Goal: Obtain resource: Obtain resource

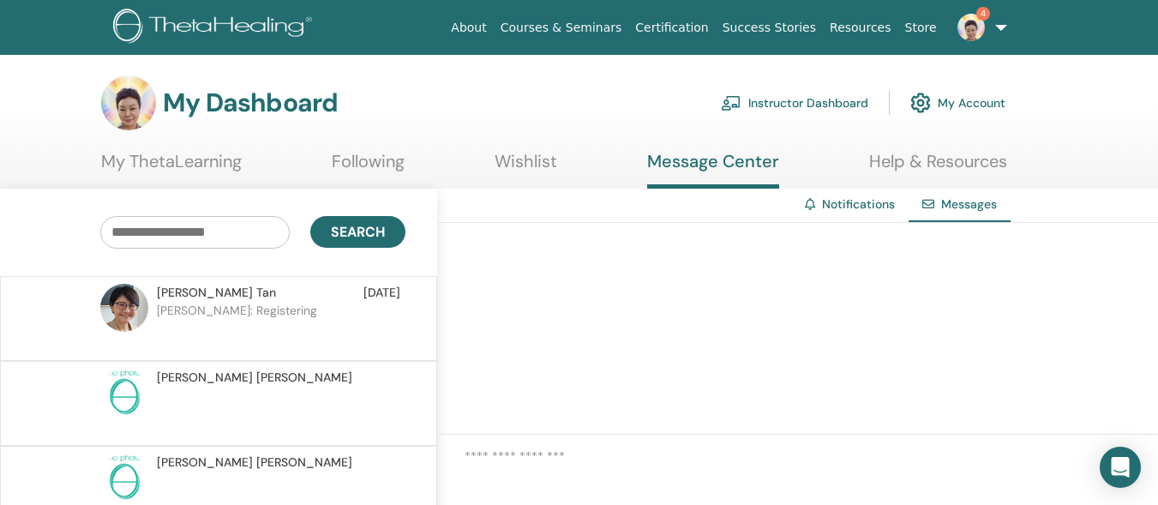
click at [975, 21] on img at bounding box center [970, 27] width 27 height 27
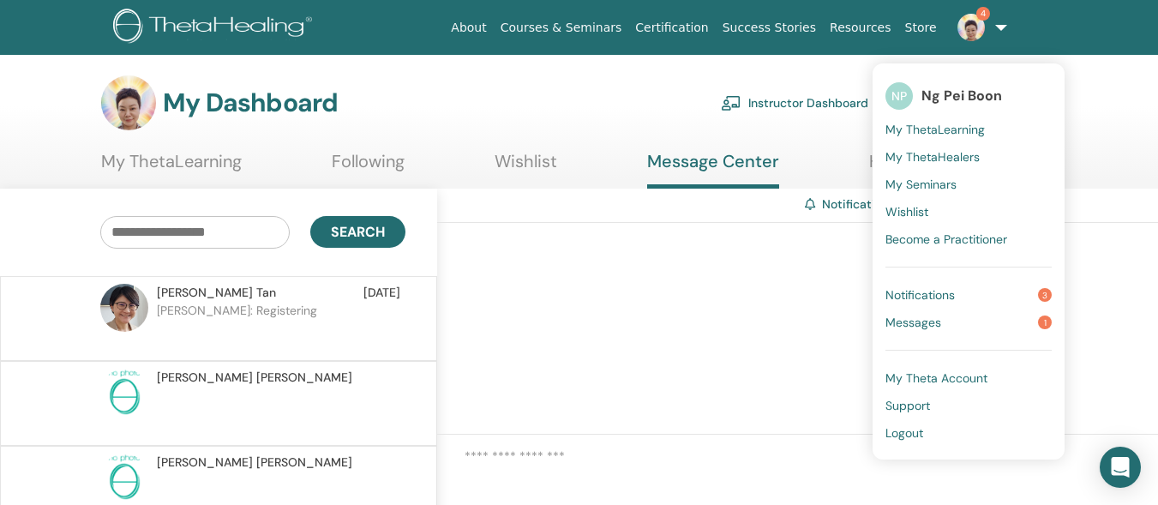
click at [939, 288] on span "Notifications" at bounding box center [919, 294] width 69 height 15
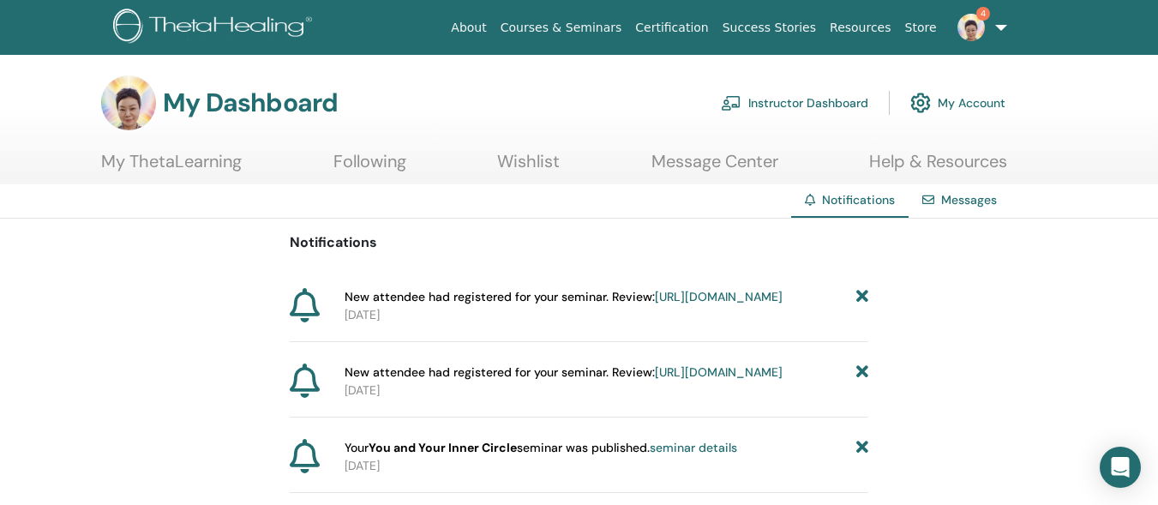
click at [970, 28] on img at bounding box center [970, 27] width 27 height 27
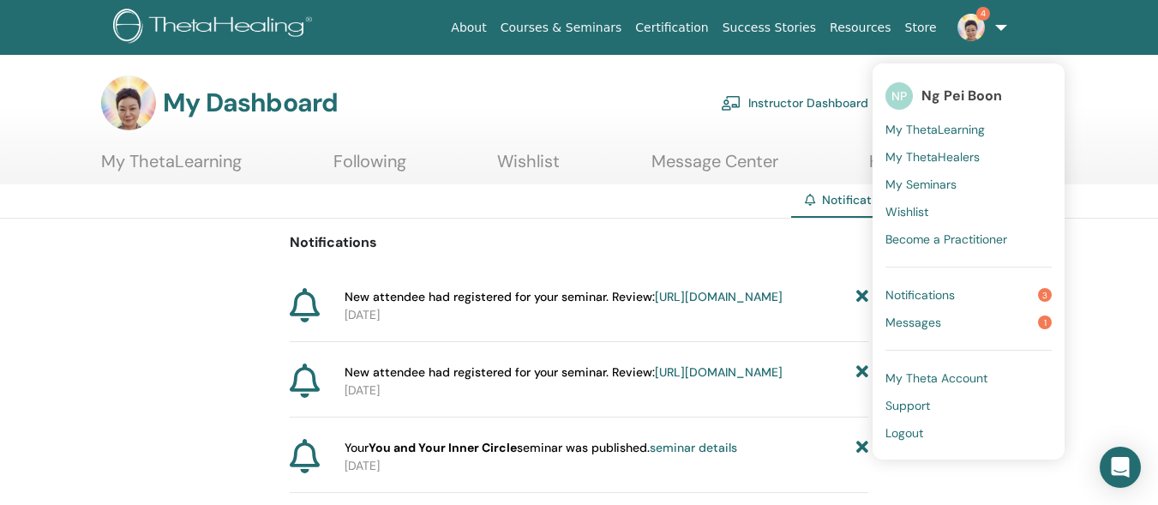
click at [908, 321] on span "Messages" at bounding box center [913, 322] width 56 height 15
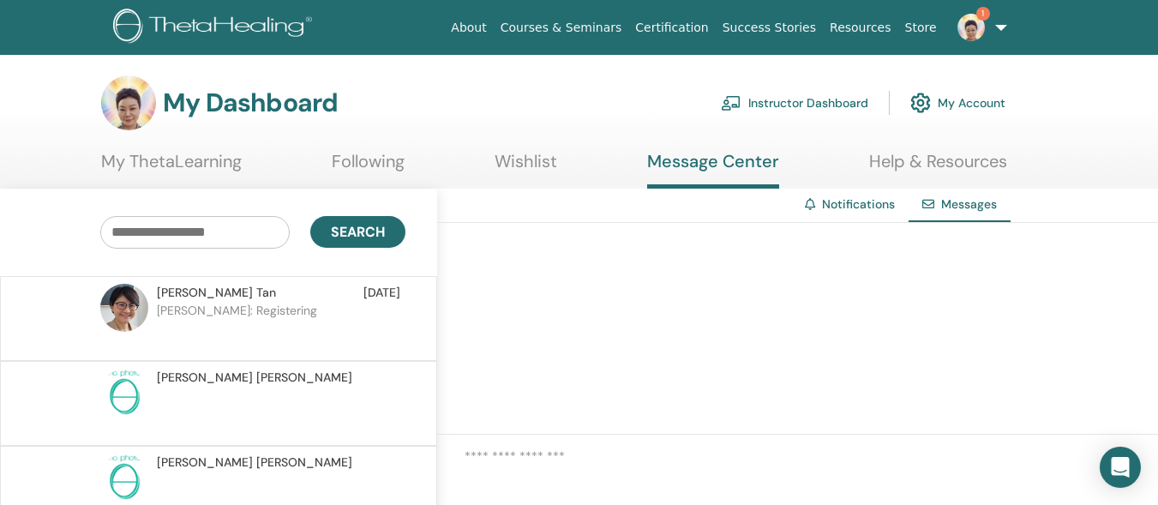
click at [248, 309] on p "[PERSON_NAME]: Registering" at bounding box center [281, 327] width 249 height 51
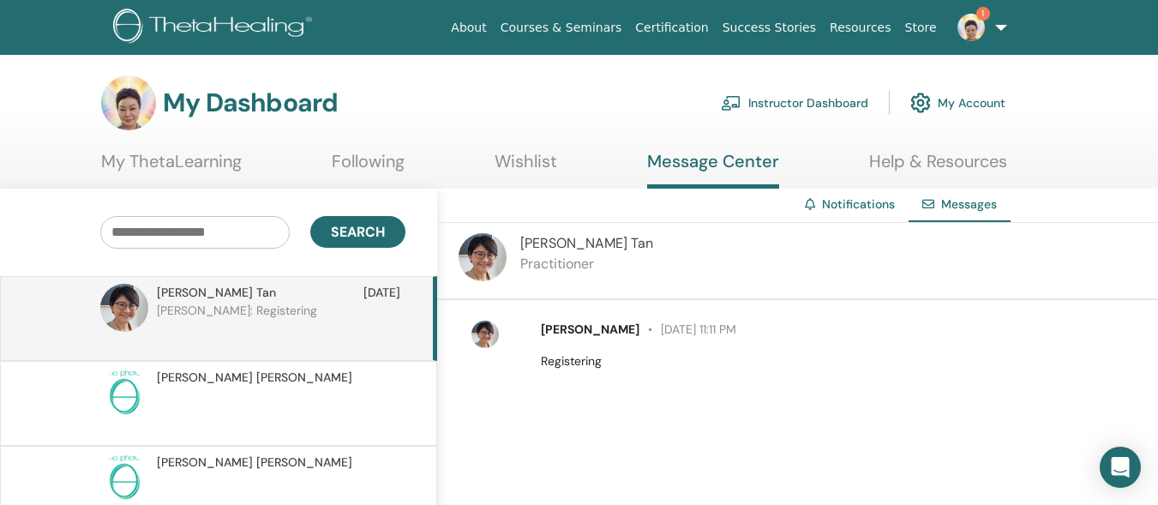
click at [970, 30] on img at bounding box center [970, 27] width 27 height 27
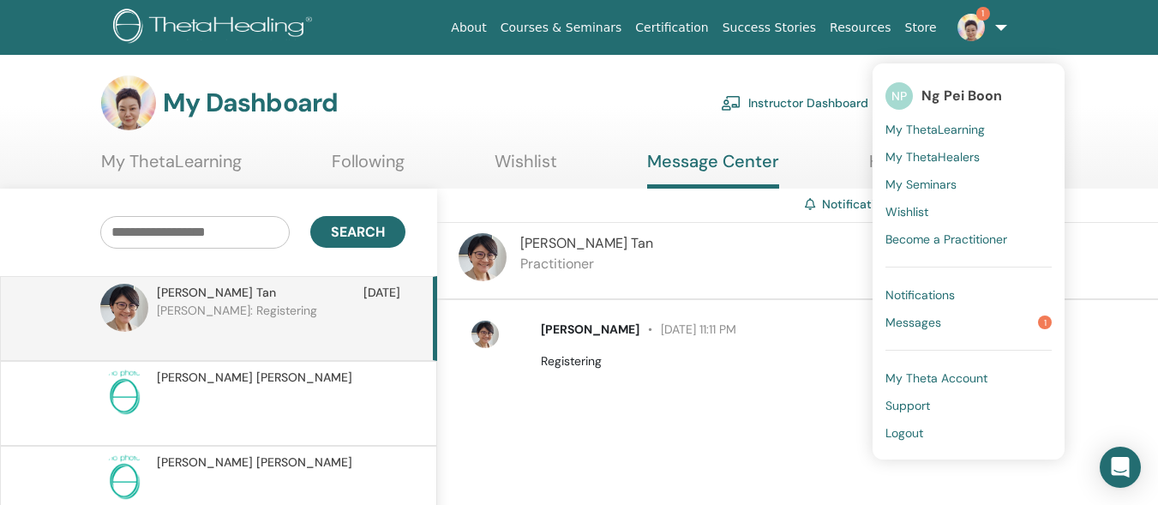
click at [907, 324] on span "Messages" at bounding box center [913, 322] width 56 height 15
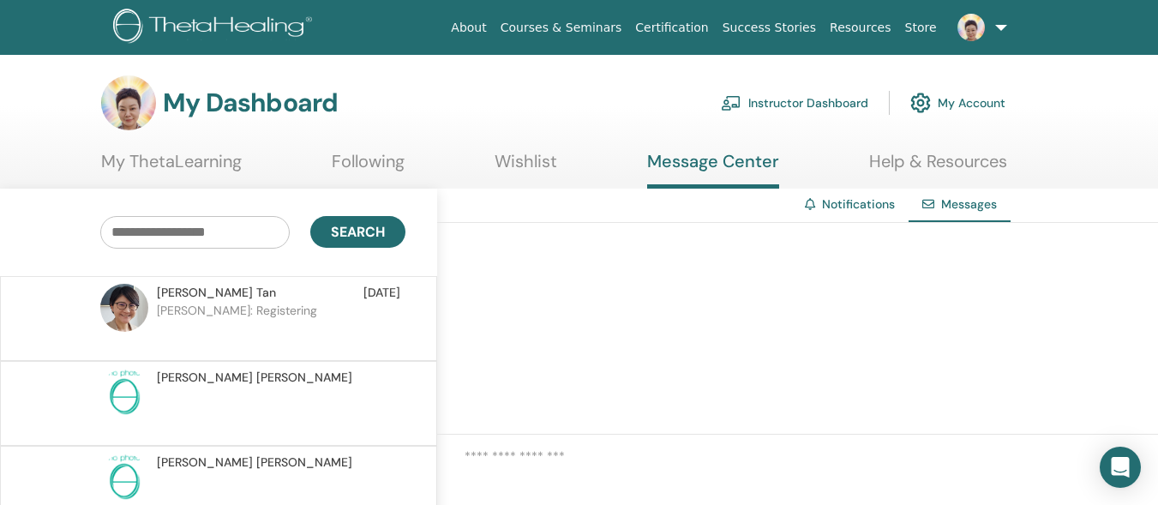
click at [819, 97] on link "Instructor Dashboard" at bounding box center [794, 103] width 147 height 38
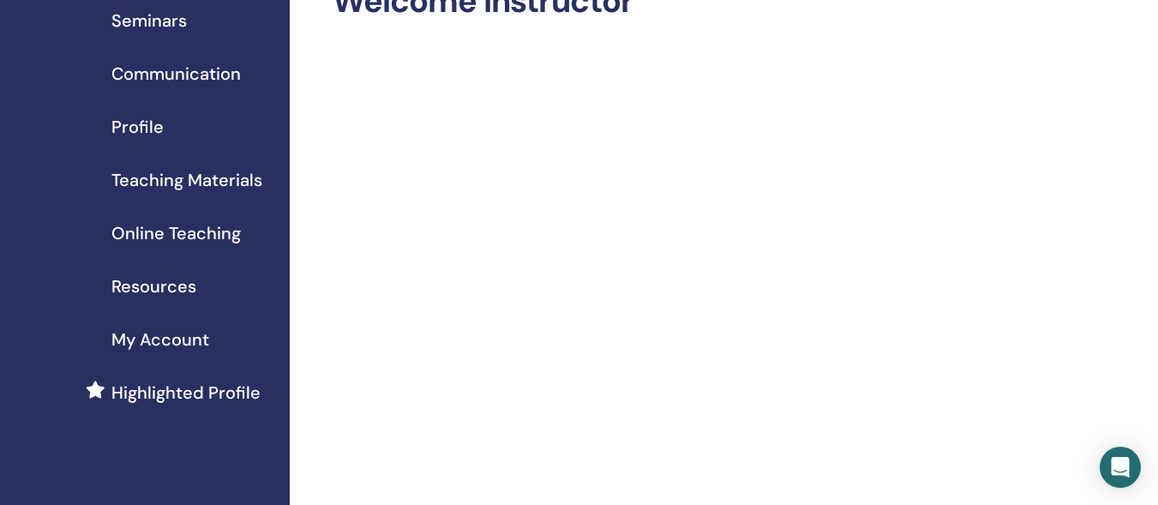
scroll to position [135, 0]
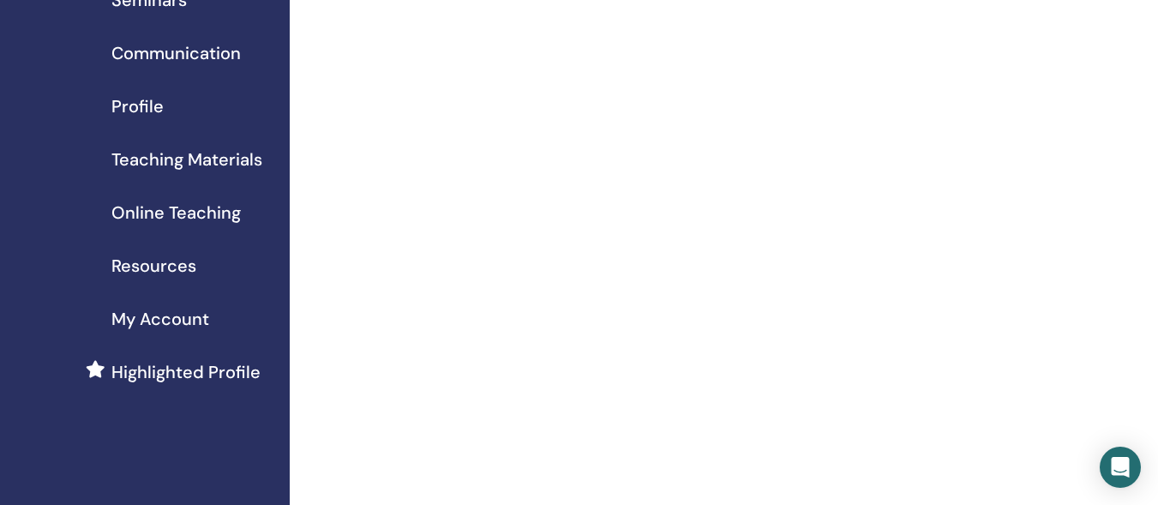
click at [174, 155] on span "Teaching Materials" at bounding box center [186, 160] width 151 height 26
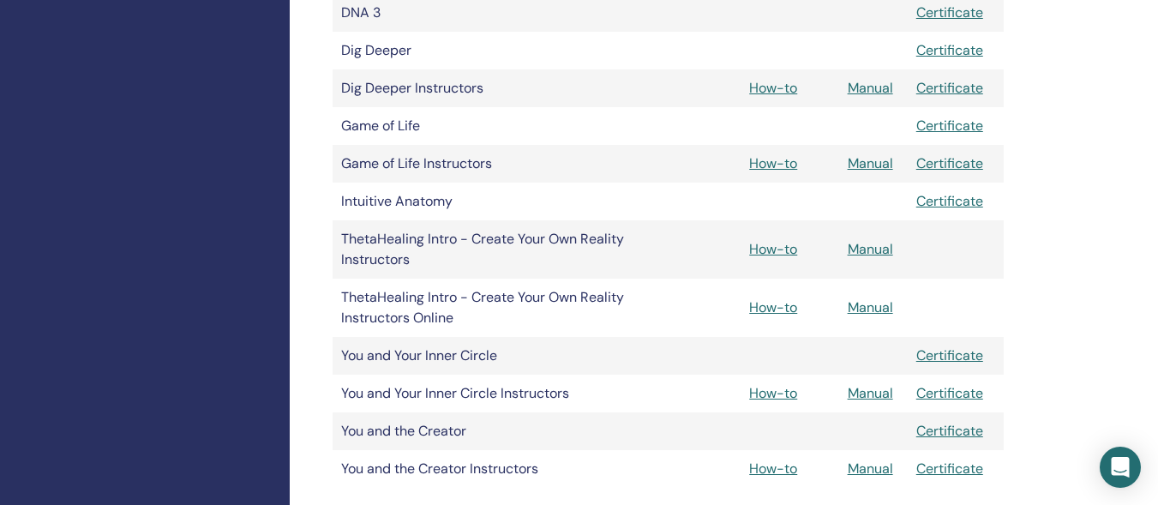
scroll to position [654, 0]
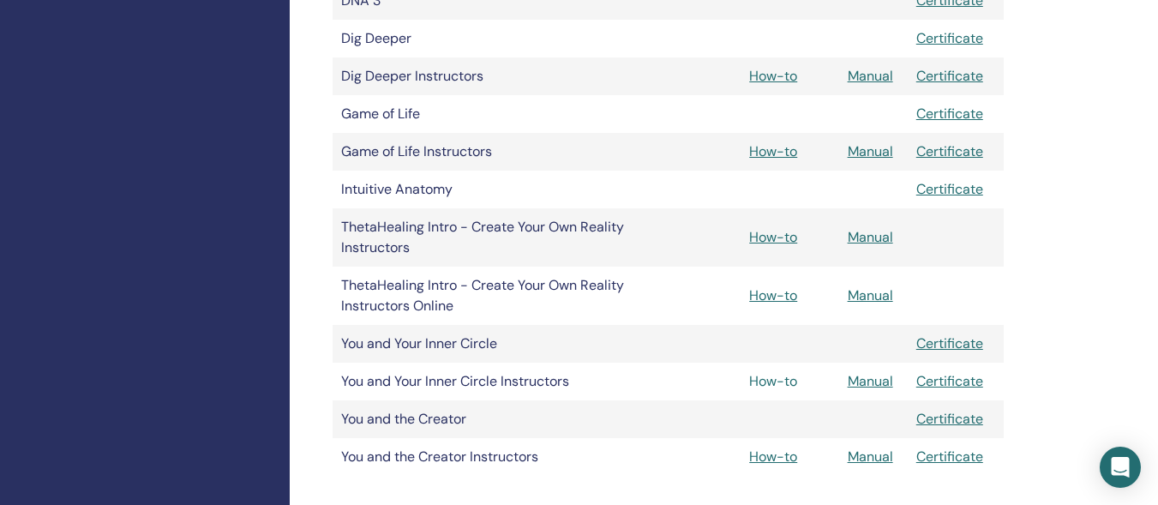
click at [766, 379] on link "How-to" at bounding box center [773, 381] width 48 height 18
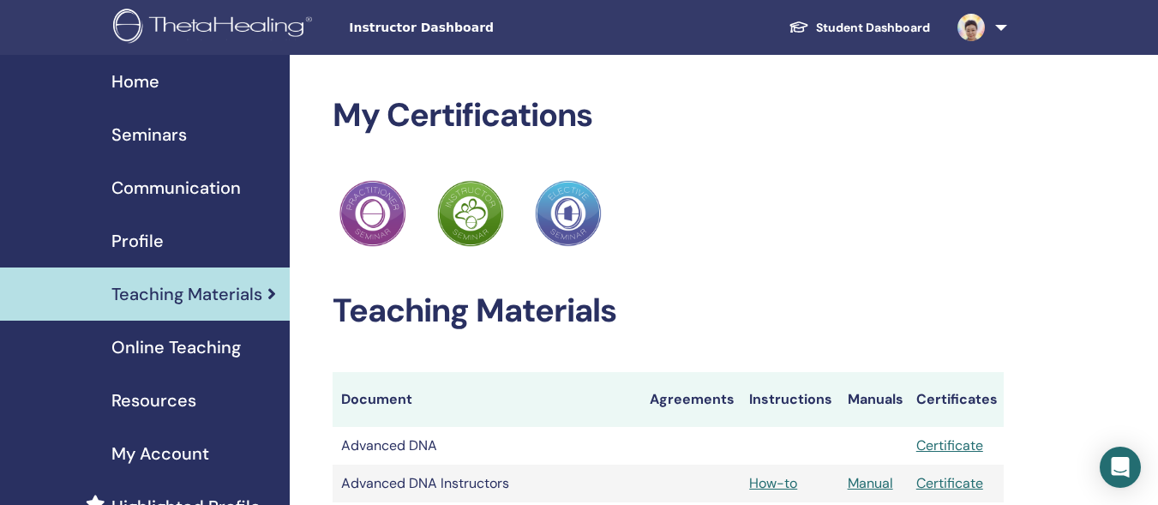
scroll to position [654, 0]
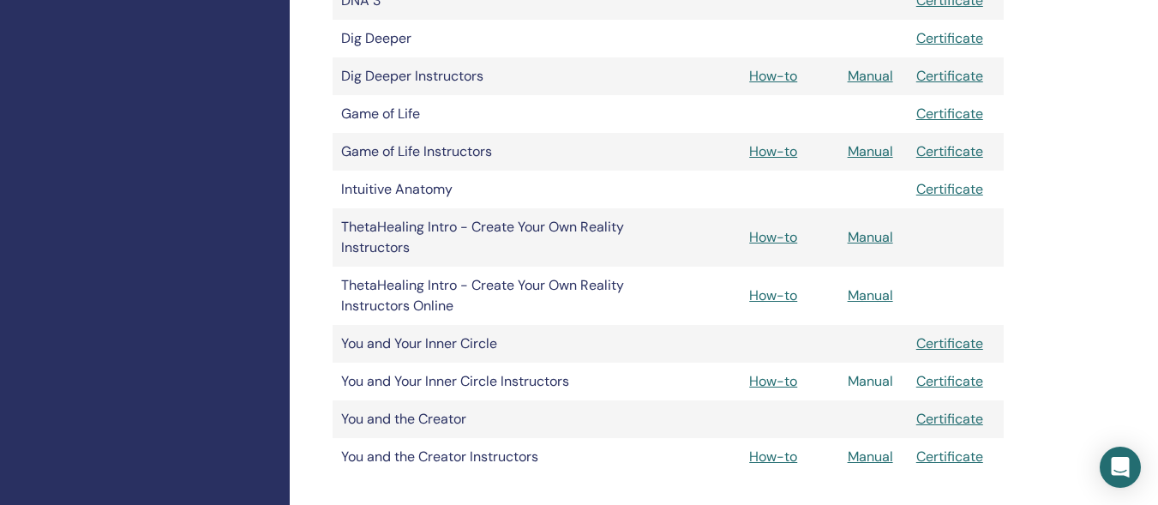
click at [864, 381] on link "Manual" at bounding box center [870, 381] width 45 height 18
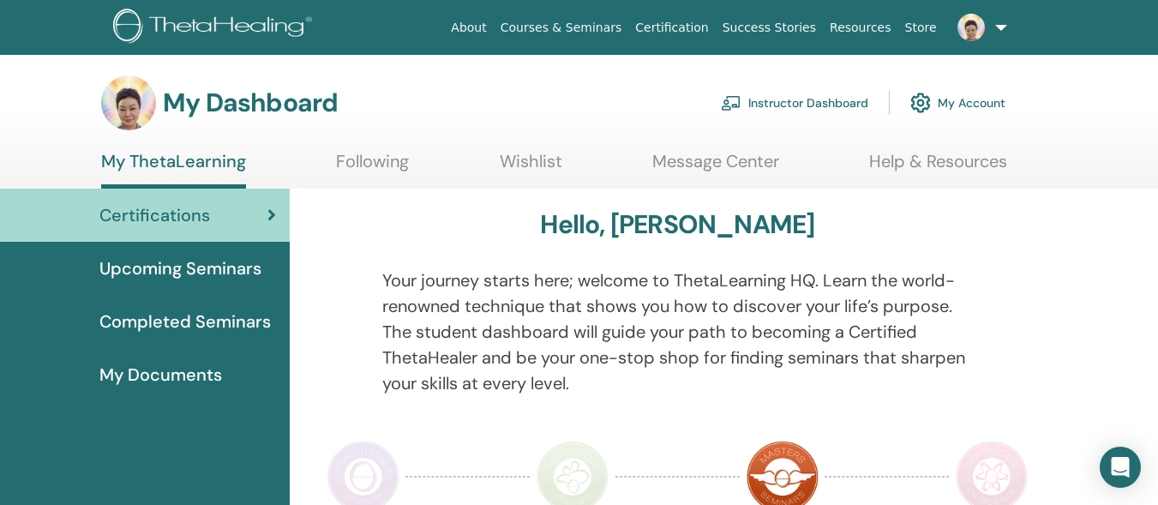
click at [743, 102] on link "Instructor Dashboard" at bounding box center [794, 103] width 147 height 38
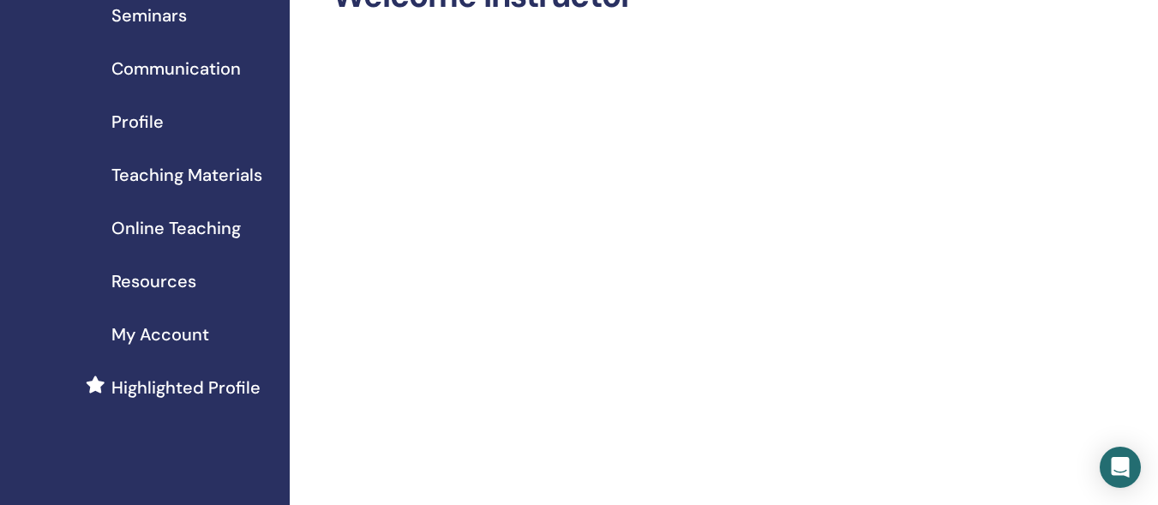
scroll to position [145, 0]
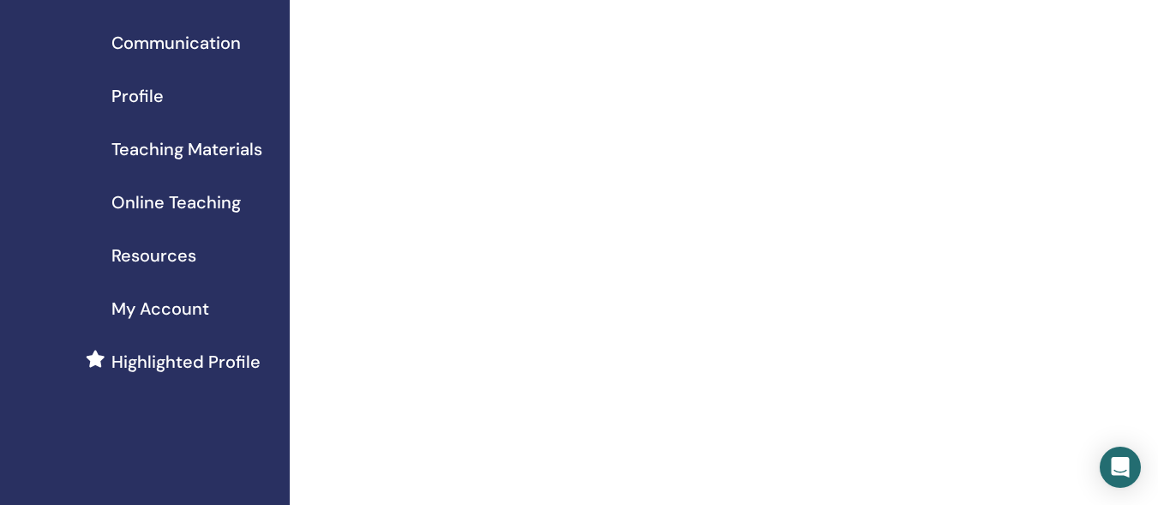
click at [148, 146] on span "Teaching Materials" at bounding box center [186, 149] width 151 height 26
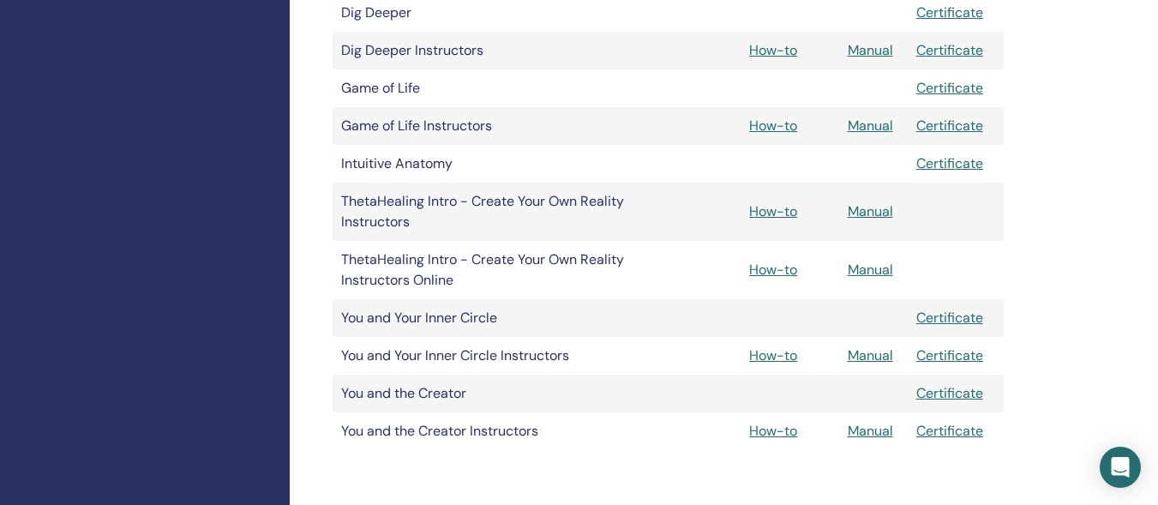
scroll to position [693, 0]
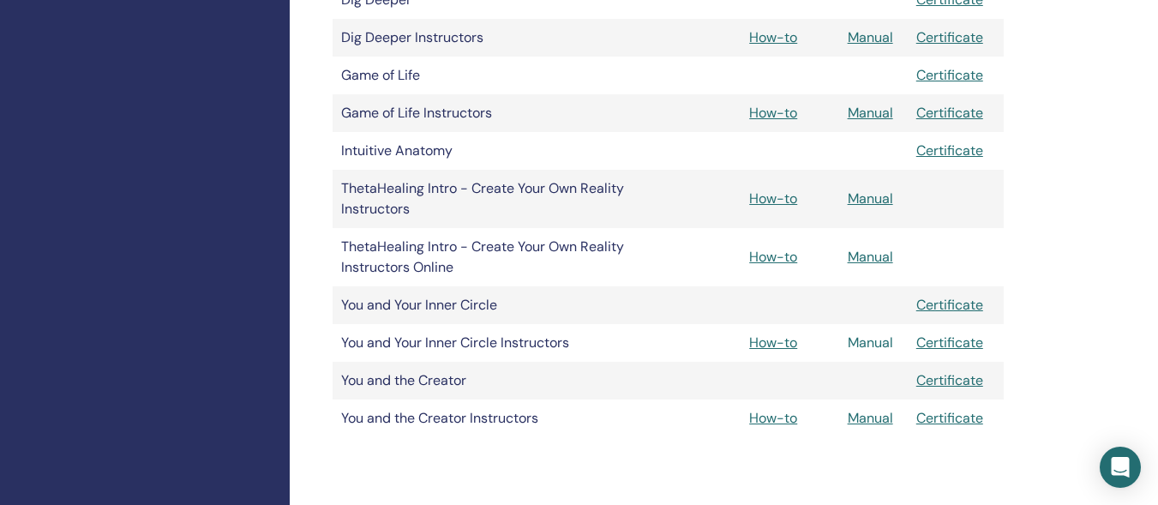
click at [866, 348] on link "Manual" at bounding box center [870, 342] width 45 height 18
